Goal: Navigation & Orientation: Find specific page/section

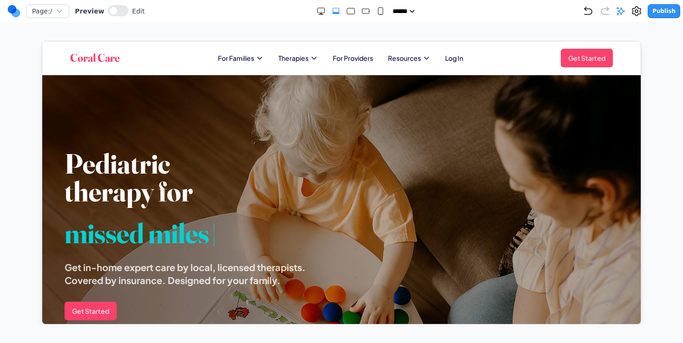
click at [249, 51] on div "Coral Care For Families Therapies For Providers Resources Log In Get Started Op…" at bounding box center [341, 57] width 542 height 19
click at [244, 60] on span "For Families" at bounding box center [235, 57] width 36 height 9
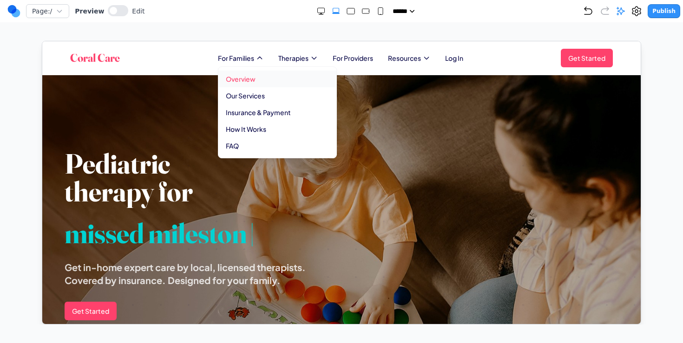
click at [246, 75] on link "Overview" at bounding box center [277, 78] width 118 height 17
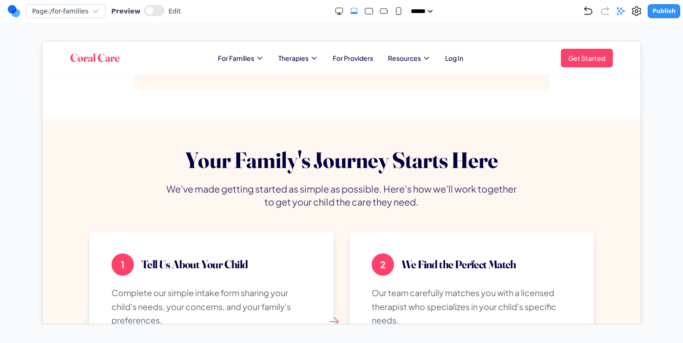
scroll to position [1795, 0]
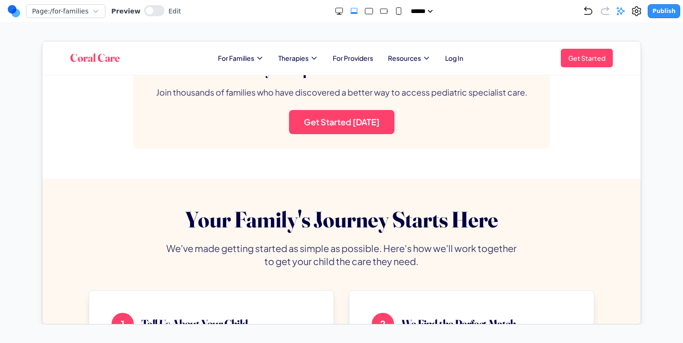
click at [246, 64] on div "Coral Care For Families Therapies For Providers Resources Log In Get Started Op…" at bounding box center [341, 57] width 542 height 19
click at [246, 60] on span "For Families" at bounding box center [235, 57] width 36 height 9
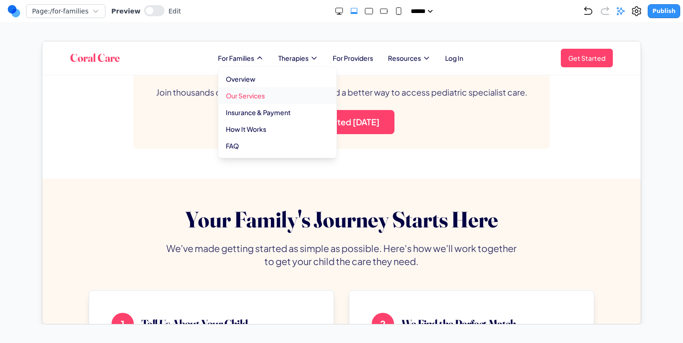
click at [241, 91] on link "Our Services" at bounding box center [277, 95] width 118 height 17
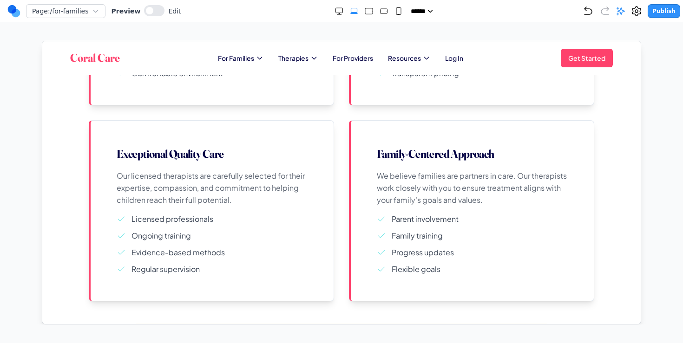
scroll to position [1956, 0]
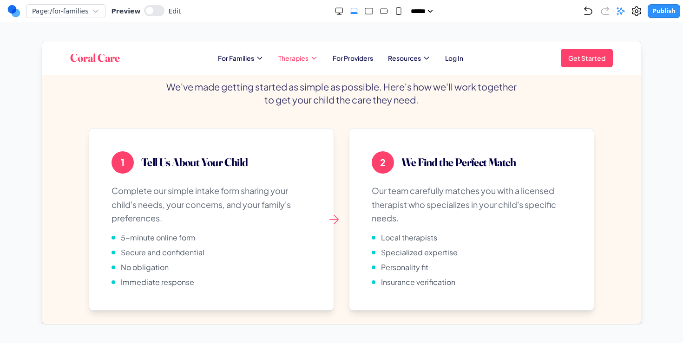
click at [295, 59] on span "Therapies" at bounding box center [293, 57] width 30 height 9
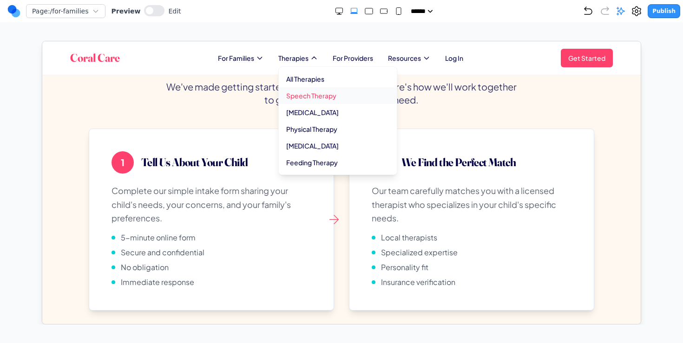
click at [304, 91] on link "Speech Therapy" at bounding box center [337, 95] width 118 height 17
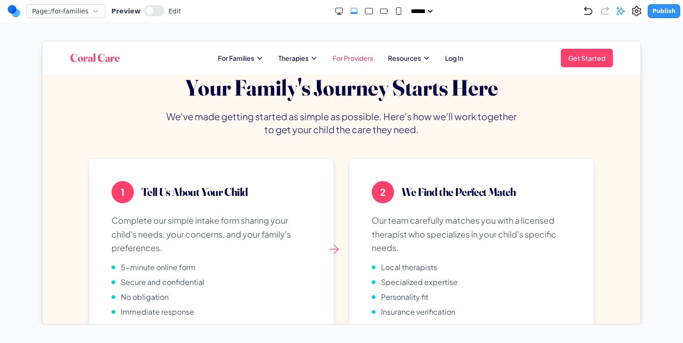
click at [363, 61] on link "For Providers" at bounding box center [352, 57] width 40 height 9
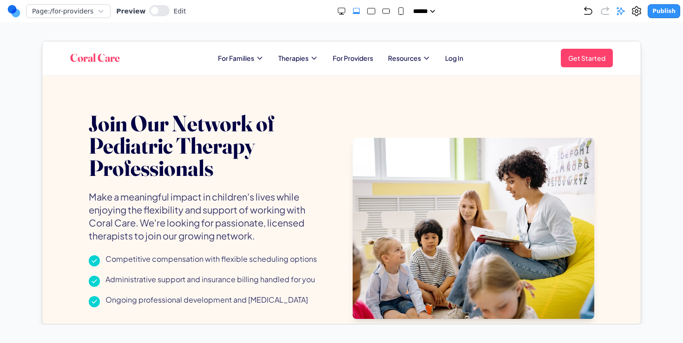
click at [391, 56] on span "Resources" at bounding box center [403, 57] width 33 height 9
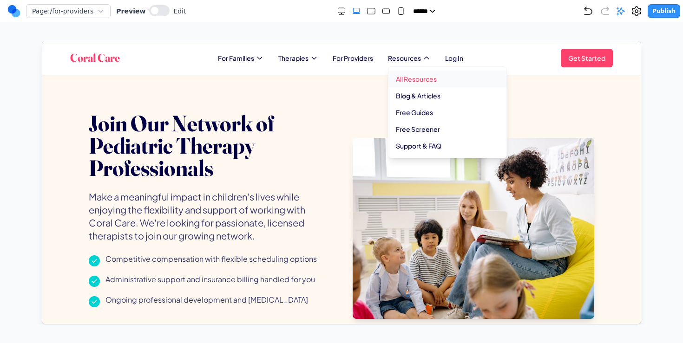
click at [414, 74] on link "All Resources" at bounding box center [447, 78] width 118 height 17
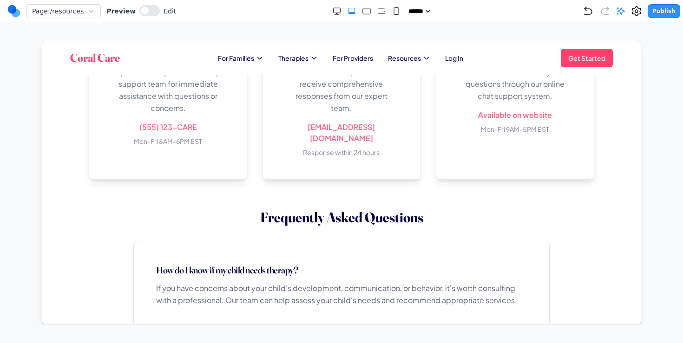
scroll to position [1540, 0]
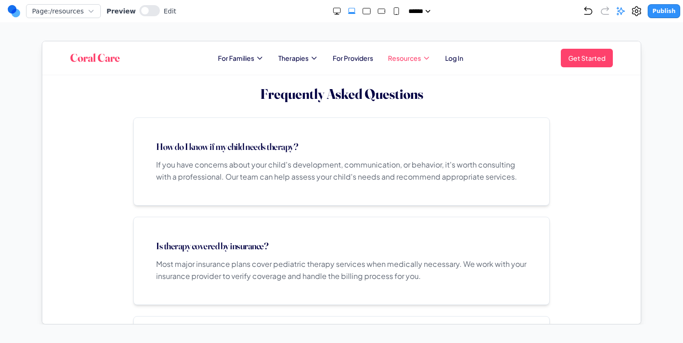
click at [413, 58] on span "Resources" at bounding box center [403, 57] width 33 height 9
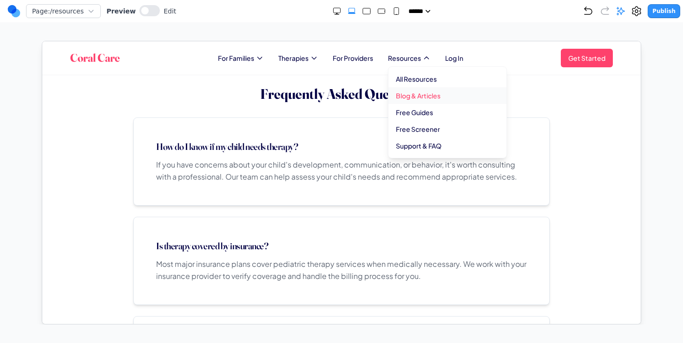
click at [415, 99] on link "Blog & Articles" at bounding box center [447, 95] width 118 height 17
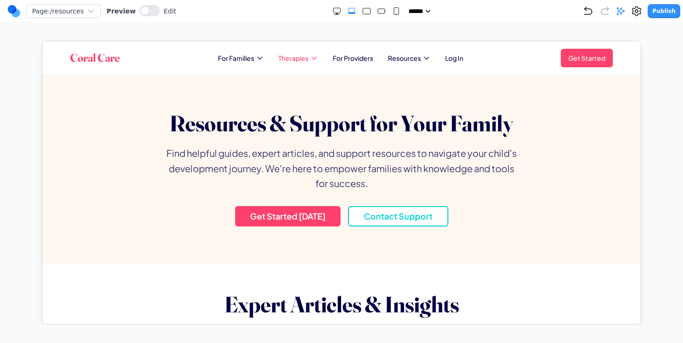
click at [292, 58] on span "Therapies" at bounding box center [293, 57] width 30 height 9
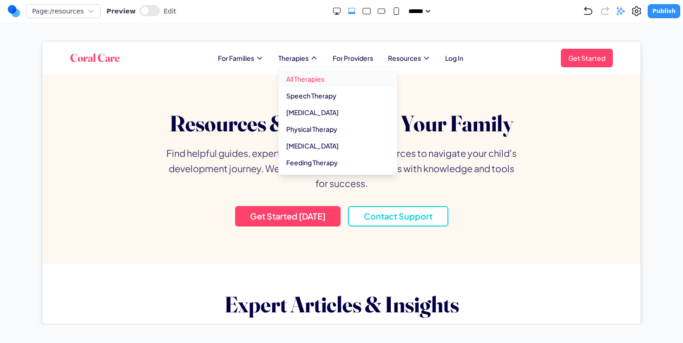
click at [298, 78] on link "All Therapies" at bounding box center [337, 78] width 118 height 17
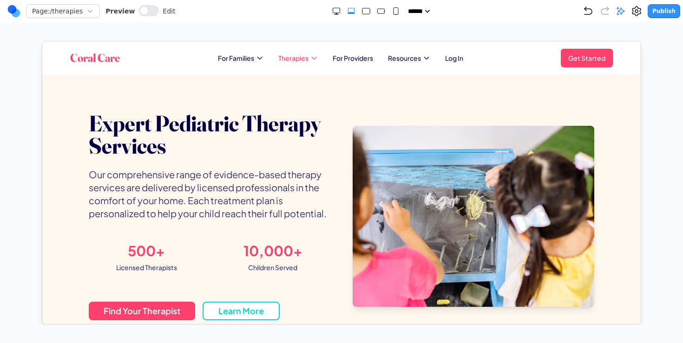
click at [295, 56] on span "Therapies" at bounding box center [293, 57] width 30 height 9
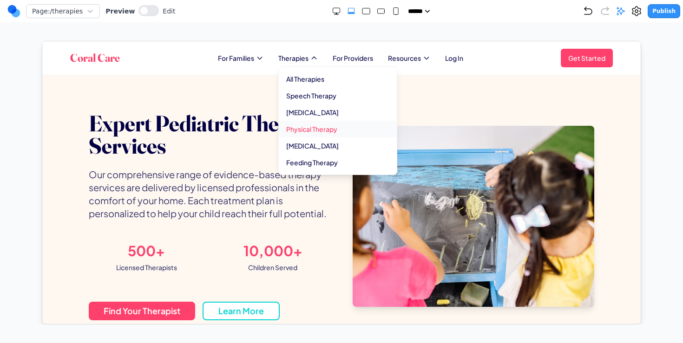
click at [315, 134] on link "Physical Therapy" at bounding box center [337, 128] width 118 height 17
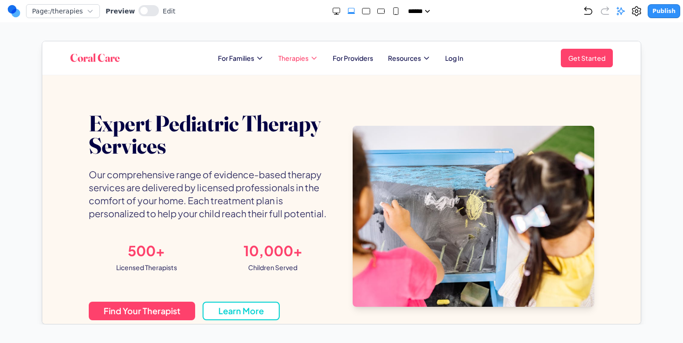
click at [301, 57] on span "Therapies" at bounding box center [293, 57] width 30 height 9
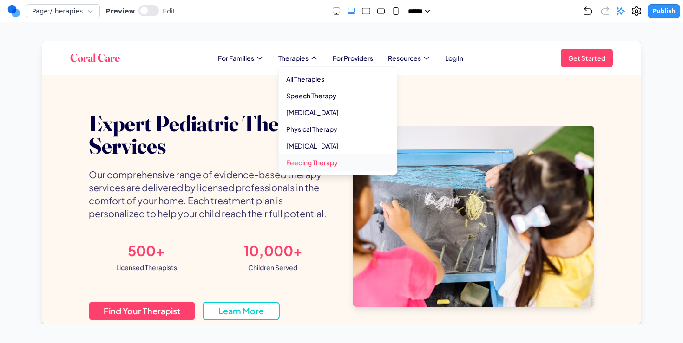
click at [309, 163] on link "Feeding Therapy" at bounding box center [337, 162] width 118 height 17
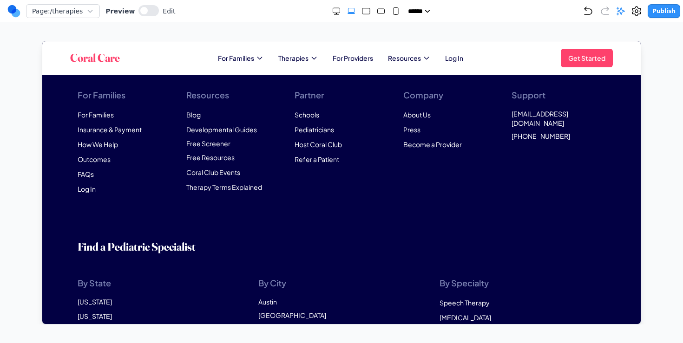
scroll to position [3927, 0]
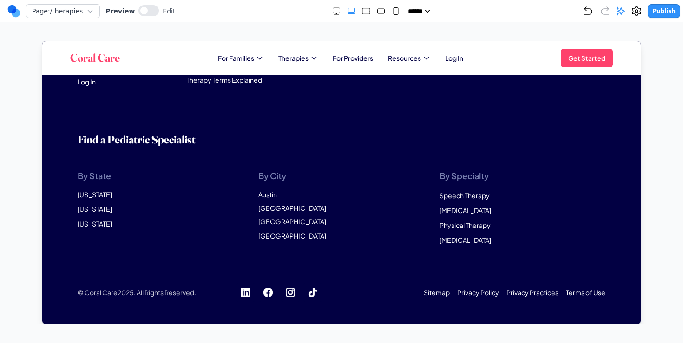
click at [273, 194] on link "Austin" at bounding box center [267, 194] width 19 height 8
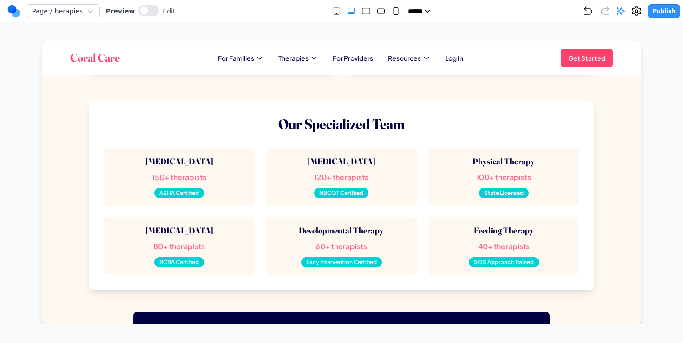
click at [114, 51] on h1 "Coral Care" at bounding box center [95, 57] width 50 height 15
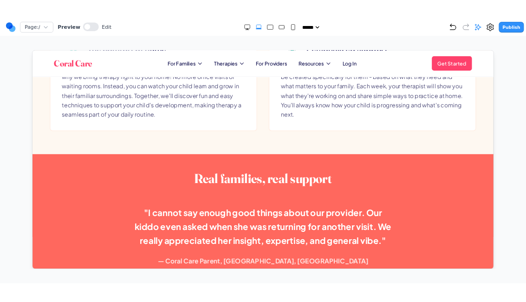
scroll to position [1220, 0]
